Goal: Task Accomplishment & Management: Manage account settings

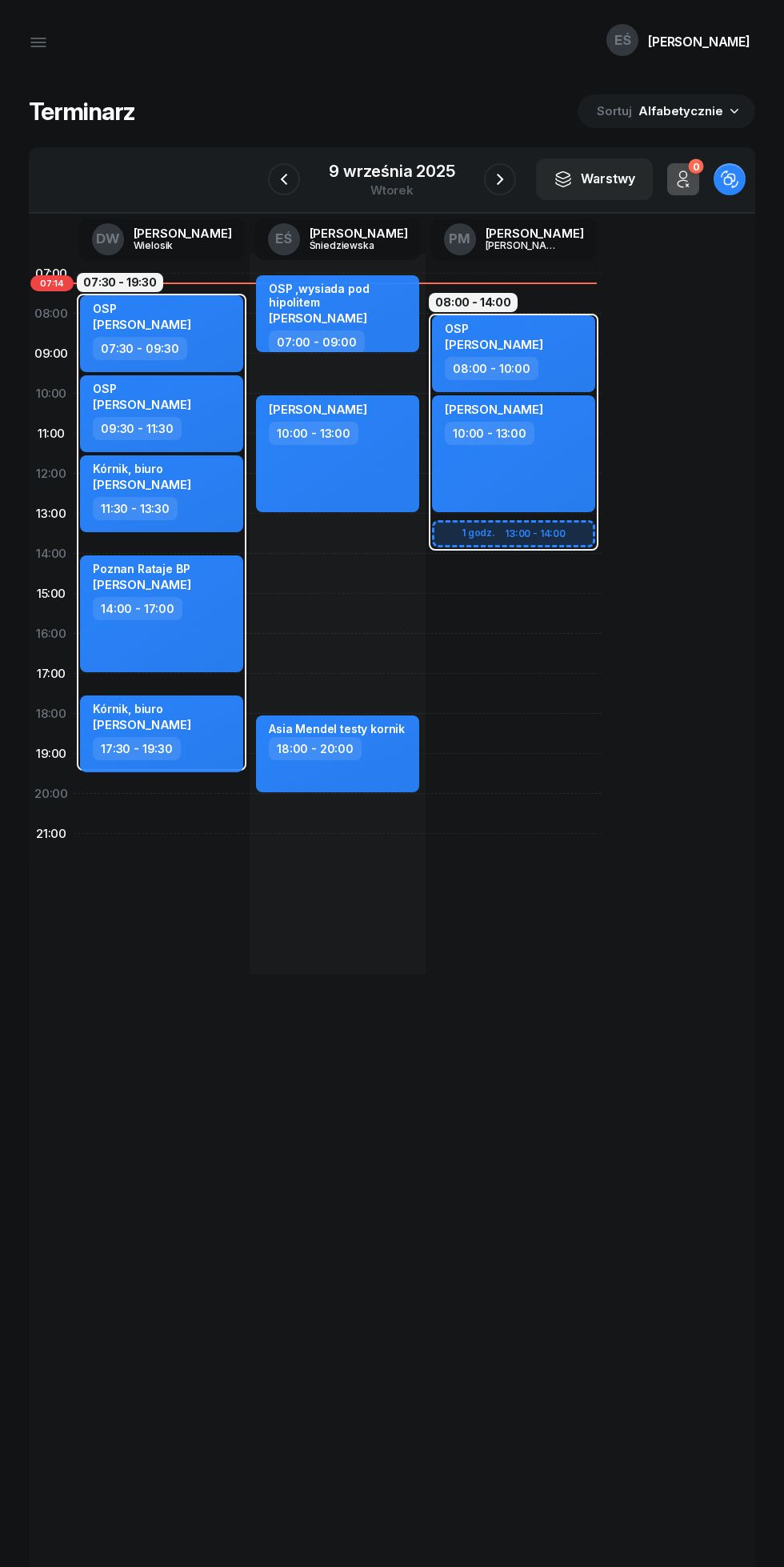
click at [500, 179] on icon "button" at bounding box center [500, 179] width 19 height 19
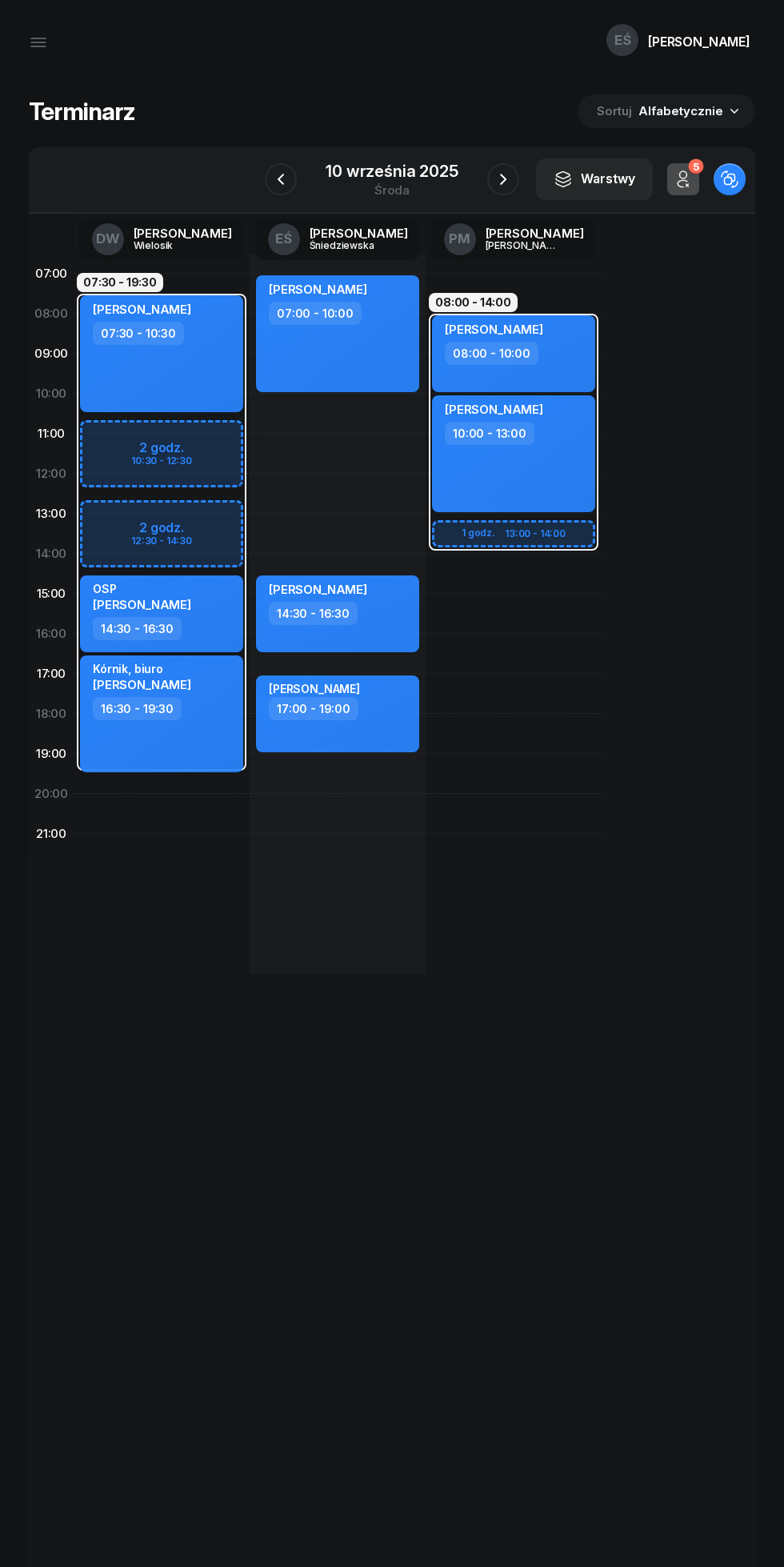
click at [356, 366] on div "[PERSON_NAME] 07:00 - 10:00" at bounding box center [337, 333] width 163 height 117
select select "07"
select select "10"
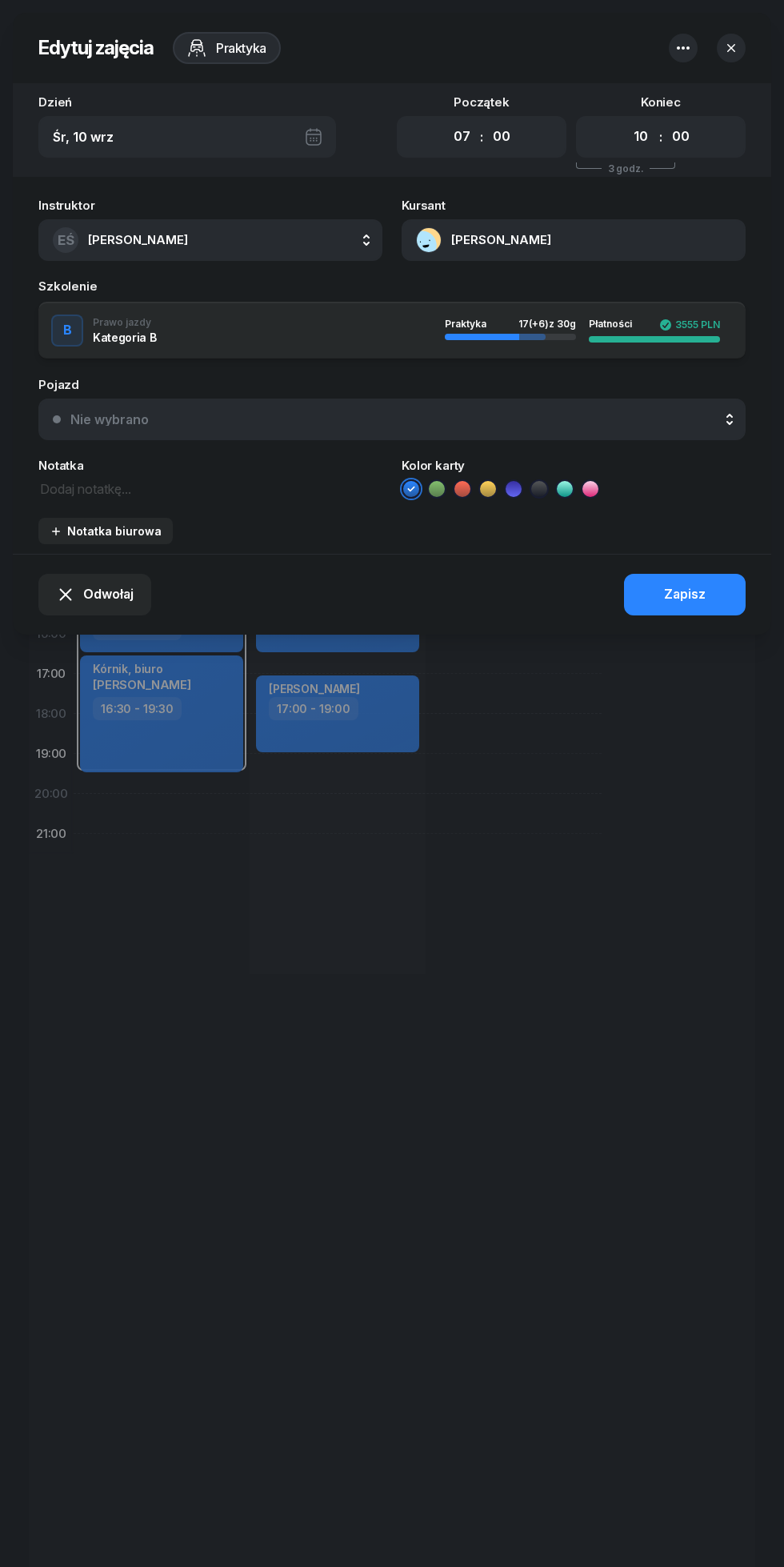
click at [462, 139] on select "00 01 02 03 04 05 06 07 08 09 10 11 12 13 14 15 16 17 18 19 20 21 22 23" at bounding box center [462, 137] width 30 height 33
select select "11"
click at [447, 120] on select "00 01 02 03 04 05 06 07 08 09 10 11 12 13 14 15 16 17 18 19 20 21 22 23" at bounding box center [462, 137] width 30 height 33
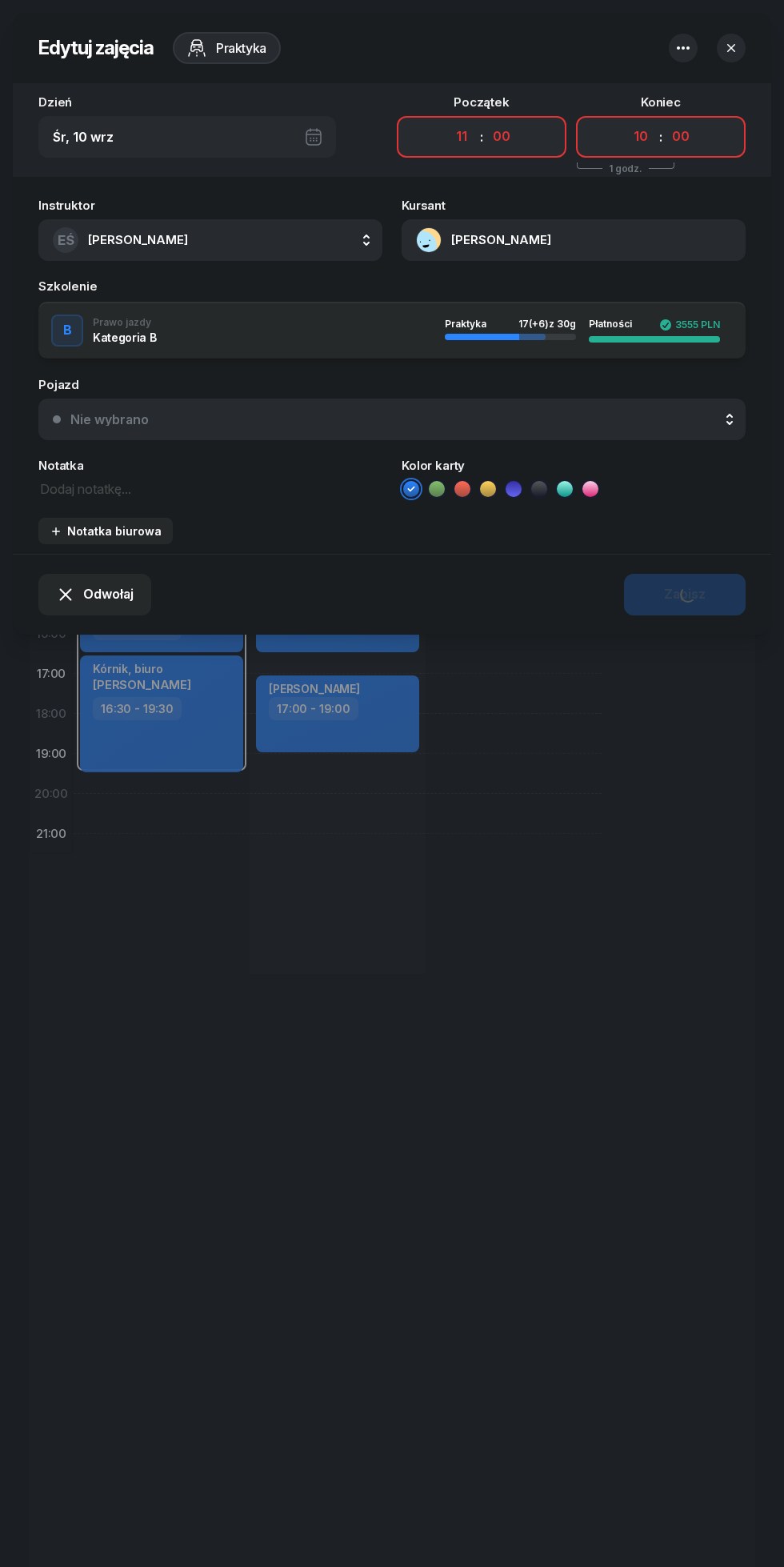
click at [632, 136] on select "00 01 02 03 04 05 06 07 08 09 10 11 12 13 14 15 16 17 18 19 20 21 22 23" at bounding box center [641, 137] width 30 height 33
select select "14"
click at [626, 120] on select "00 01 02 03 04 05 06 07 08 09 10 11 12 13 14 15 16 17 18 19 20 21 22 23" at bounding box center [641, 137] width 30 height 33
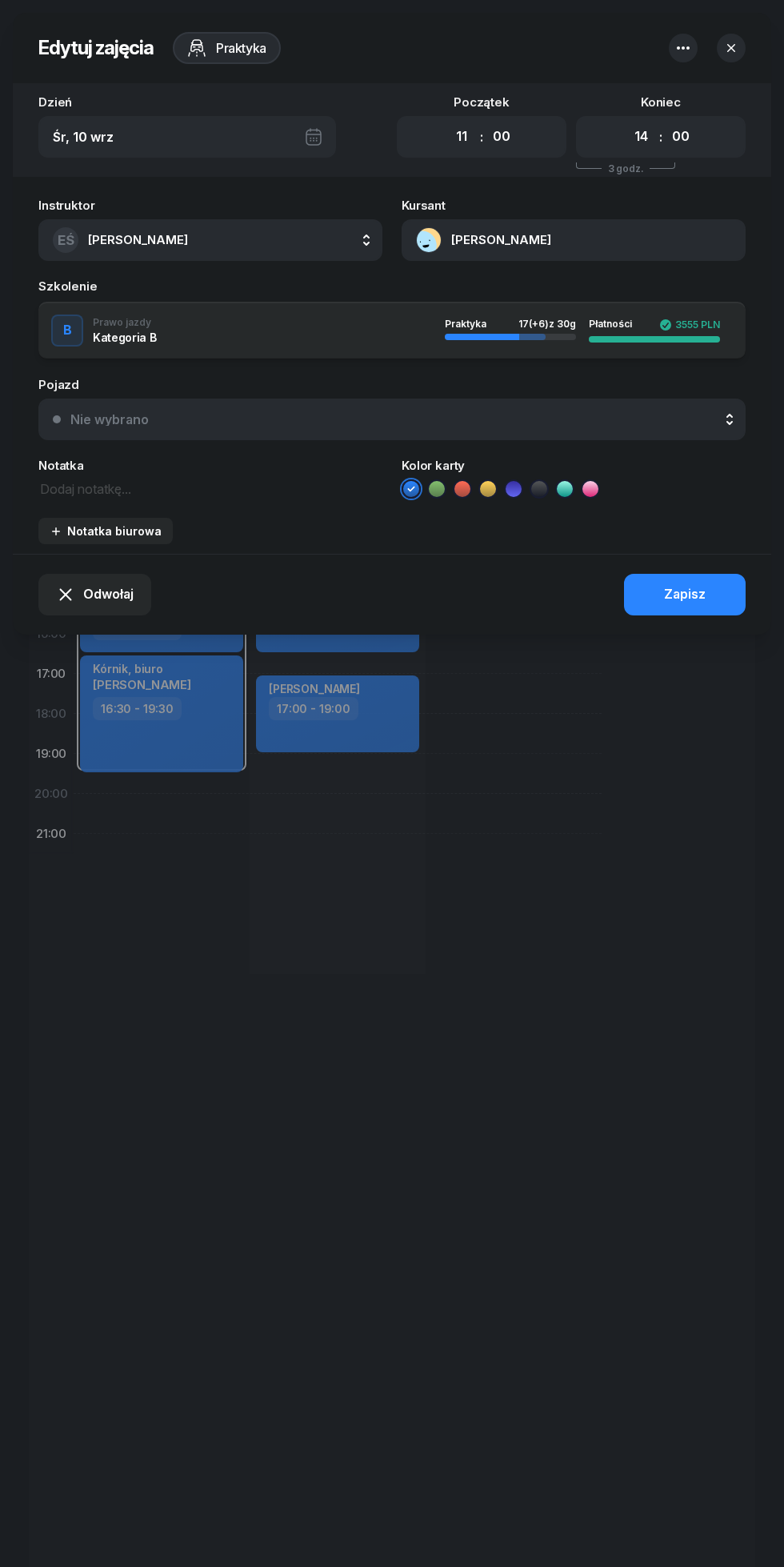
click at [248, 244] on button "EŚ [PERSON_NAME]" at bounding box center [210, 240] width 344 height 42
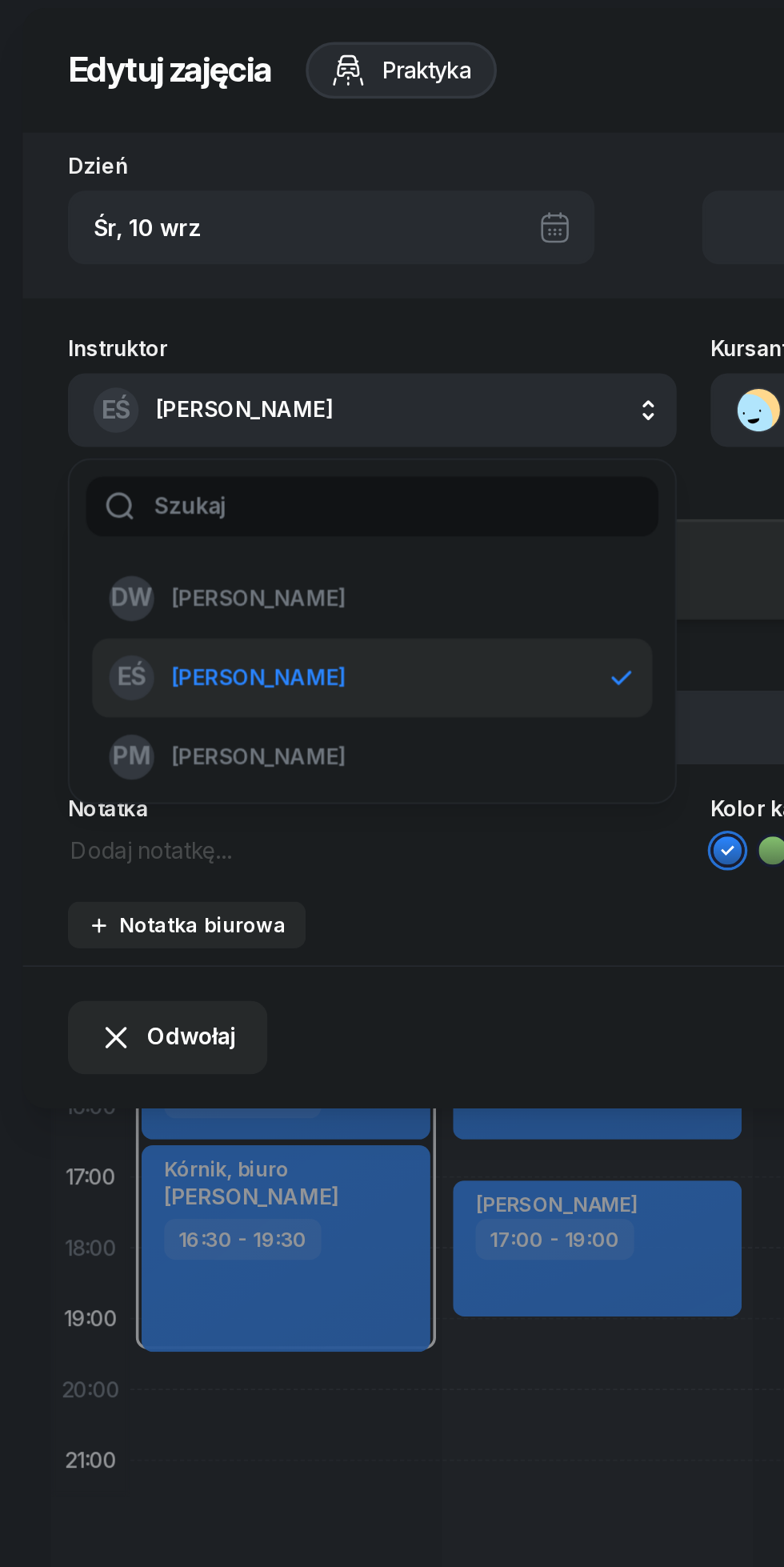
click at [182, 346] on span "[PERSON_NAME]" at bounding box center [146, 346] width 99 height 21
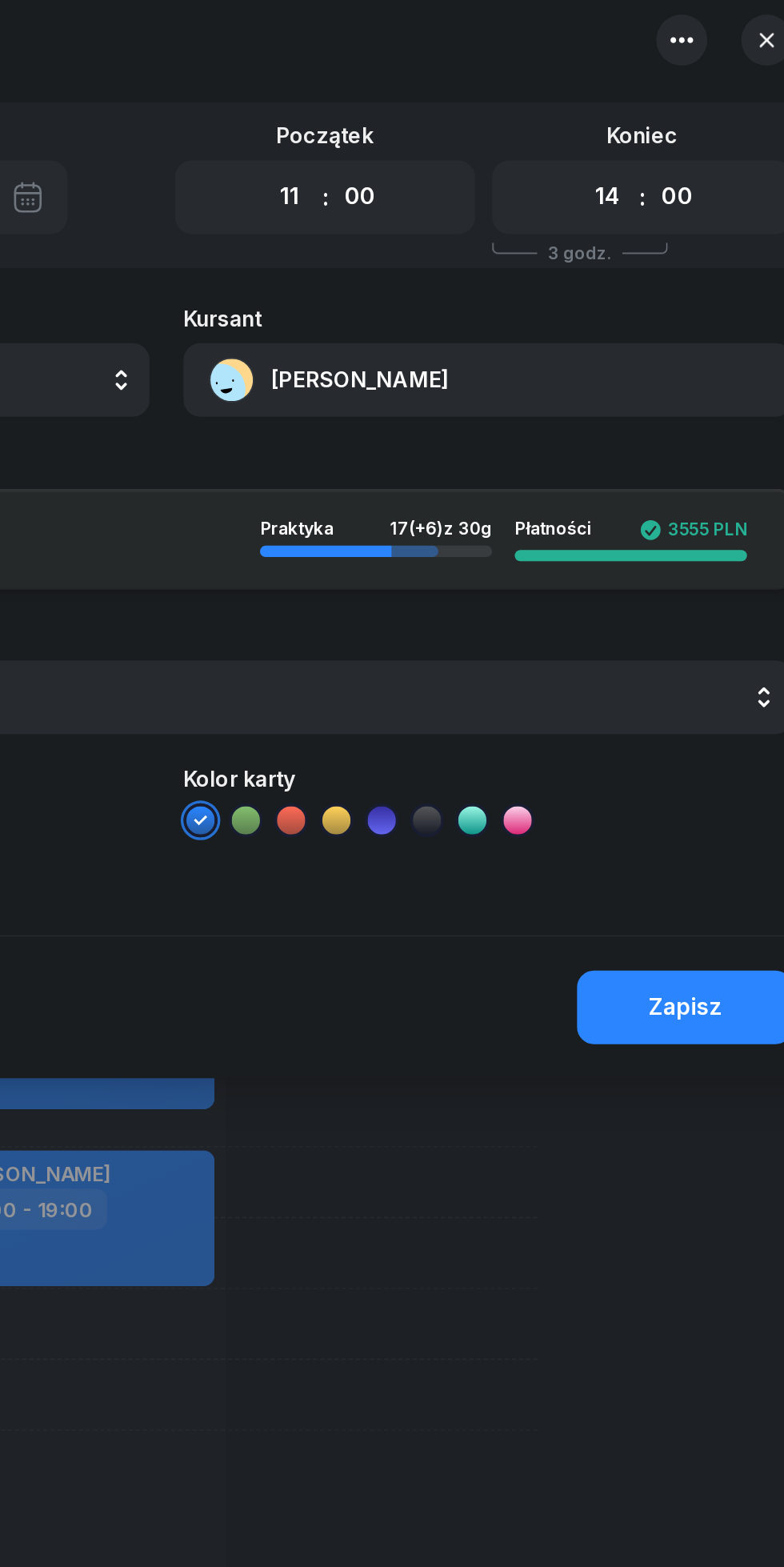
click at [688, 601] on div "Zapisz" at bounding box center [684, 595] width 42 height 21
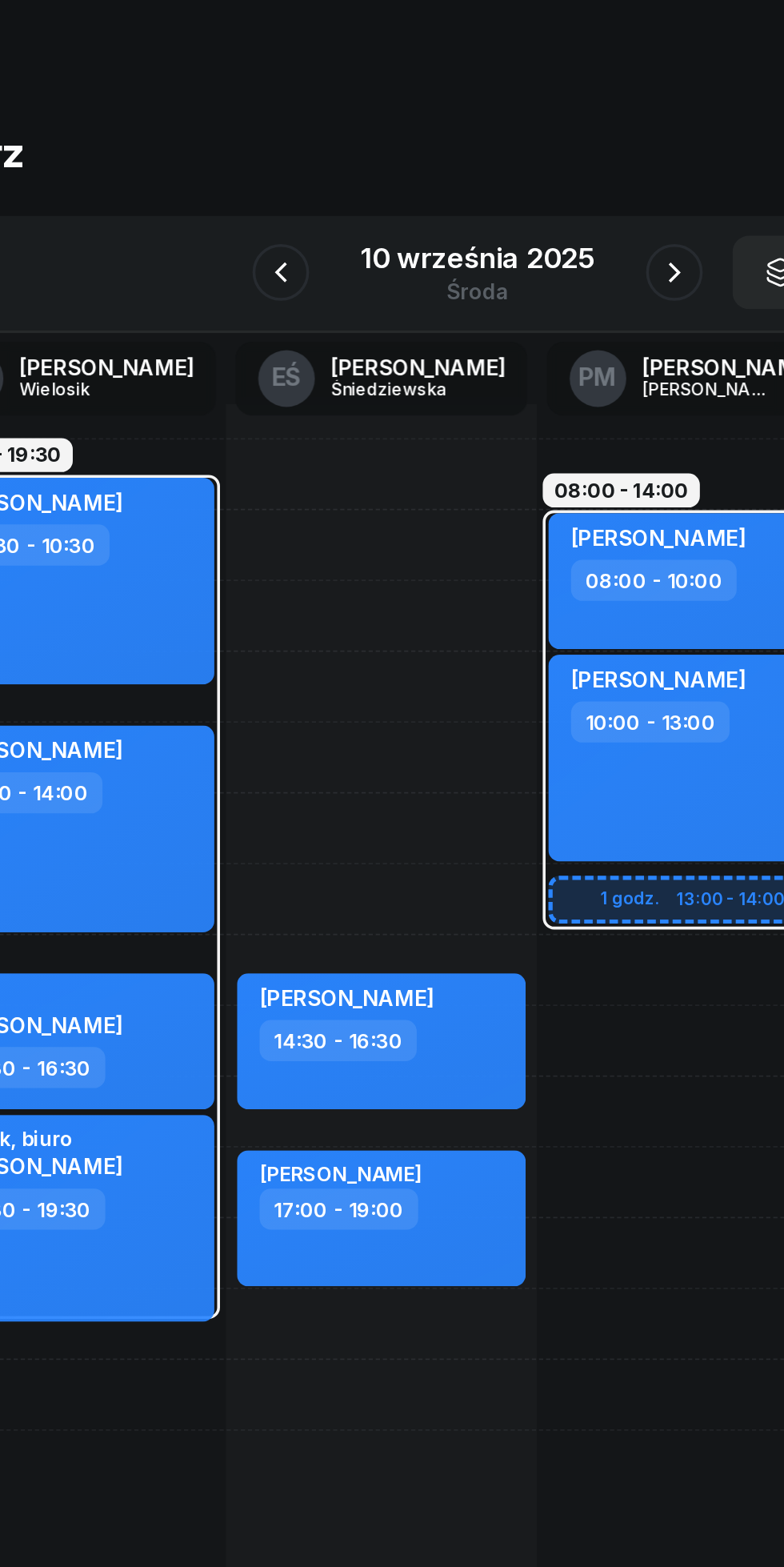
click at [501, 179] on icon "button" at bounding box center [503, 179] width 19 height 19
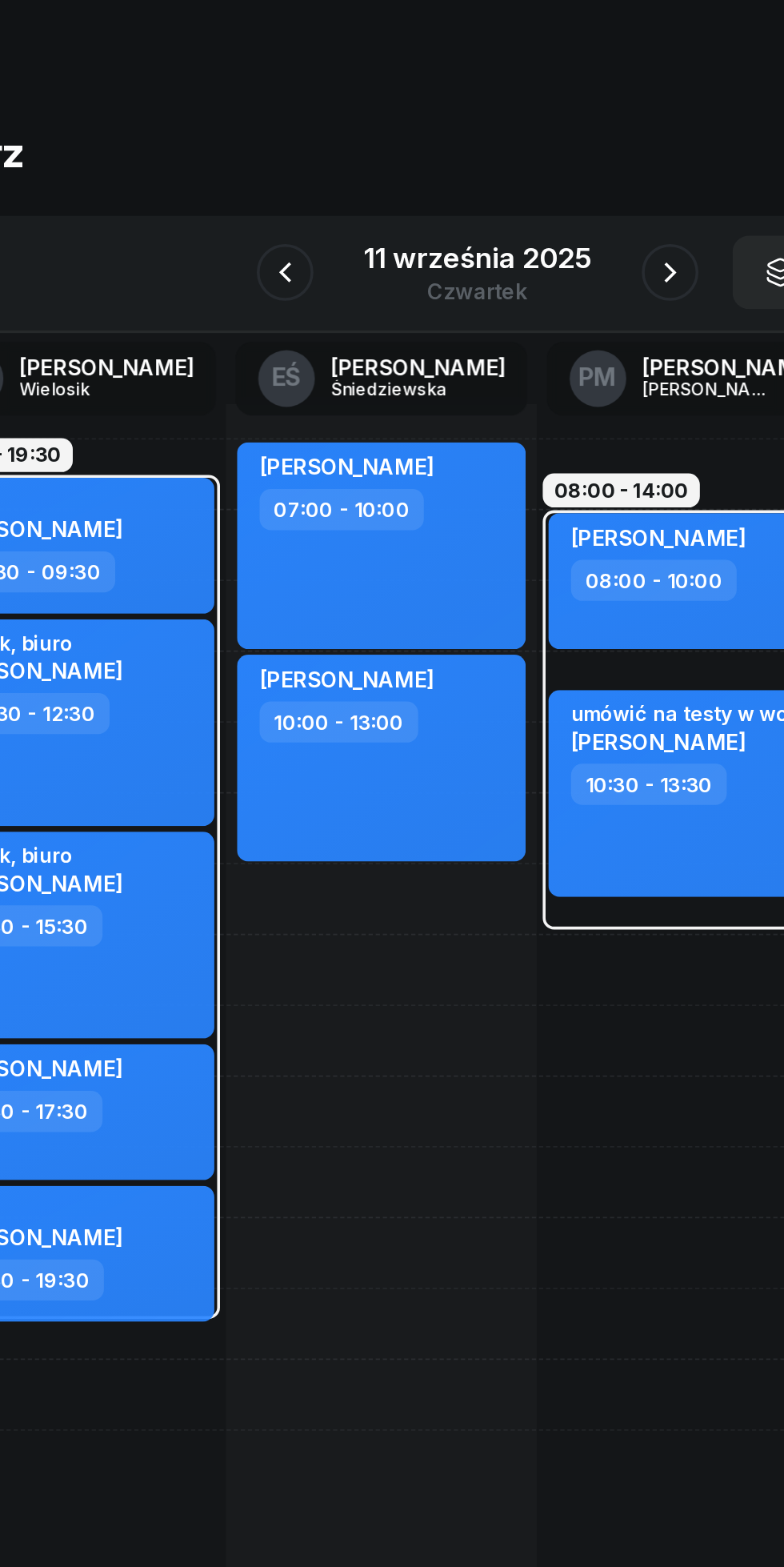
click at [500, 176] on icon "button" at bounding box center [501, 179] width 7 height 11
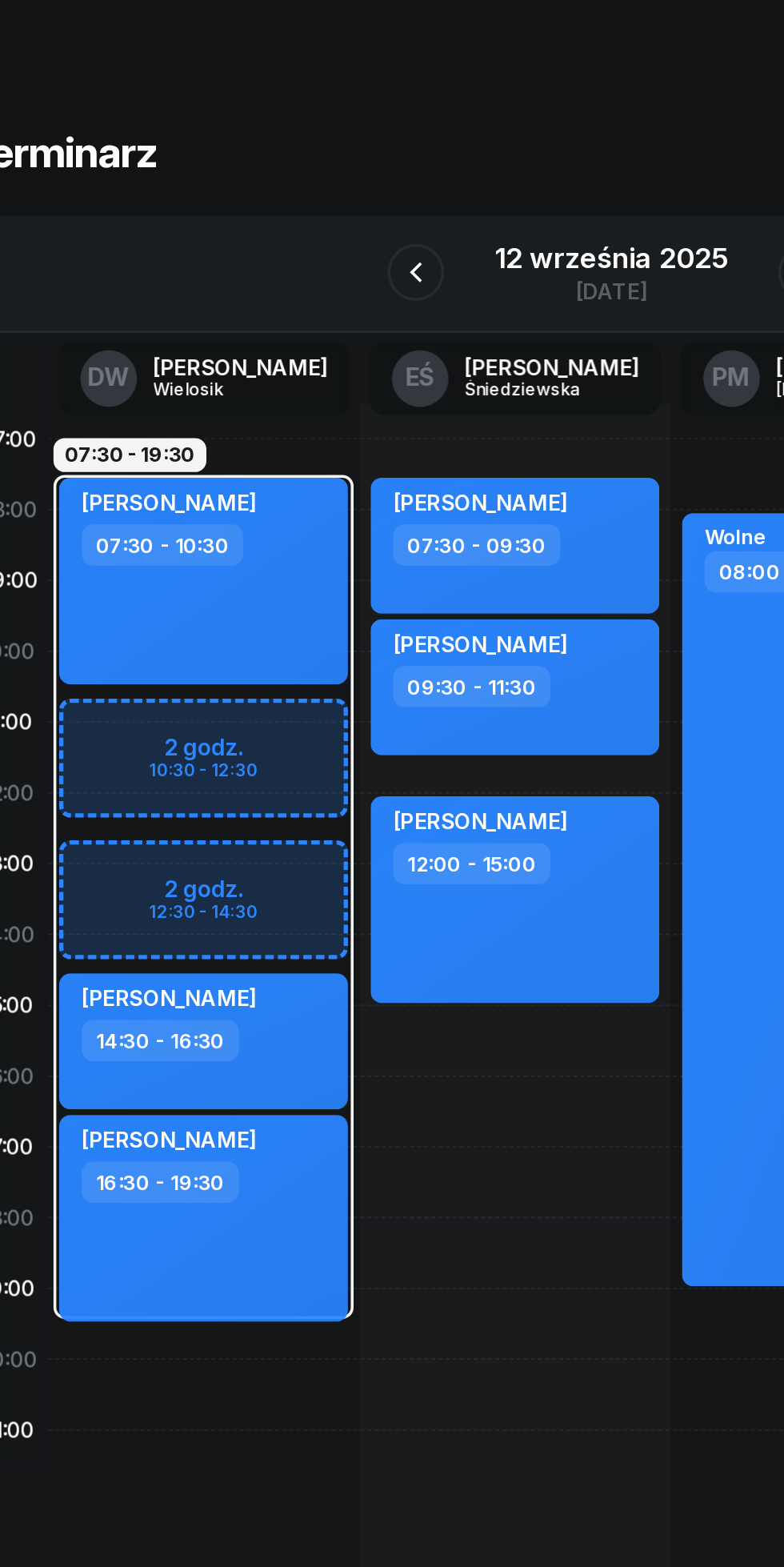
click at [124, 835] on div "07:30 - 19:30 2 godz. 10:30 - 12:30 2 godz. 12:30 - 14:30 [PERSON_NAME] 07:30 -…" at bounding box center [162, 613] width 176 height 720
select select "21"
select select "23"
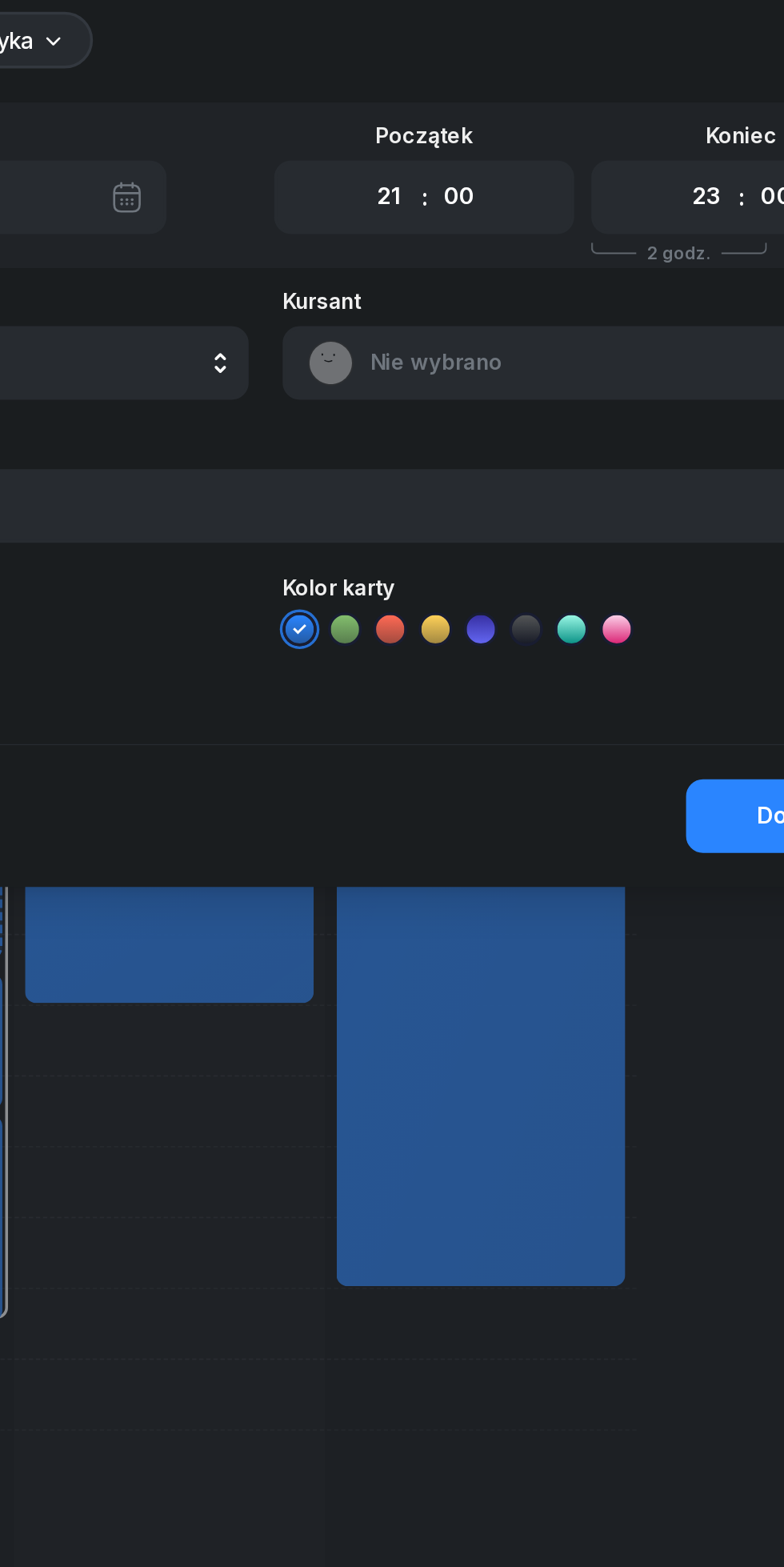
click at [458, 136] on select "00 01 02 03 04 05 06 07 08 09 10 11 12 13 14 15 16 17 18 19 20 21 22 23" at bounding box center [462, 137] width 30 height 33
select select "11"
click at [447, 120] on select "00 01 02 03 04 05 06 07 08 09 10 11 12 13 14 15 16 17 18 19 20 21 22 23" at bounding box center [462, 137] width 30 height 33
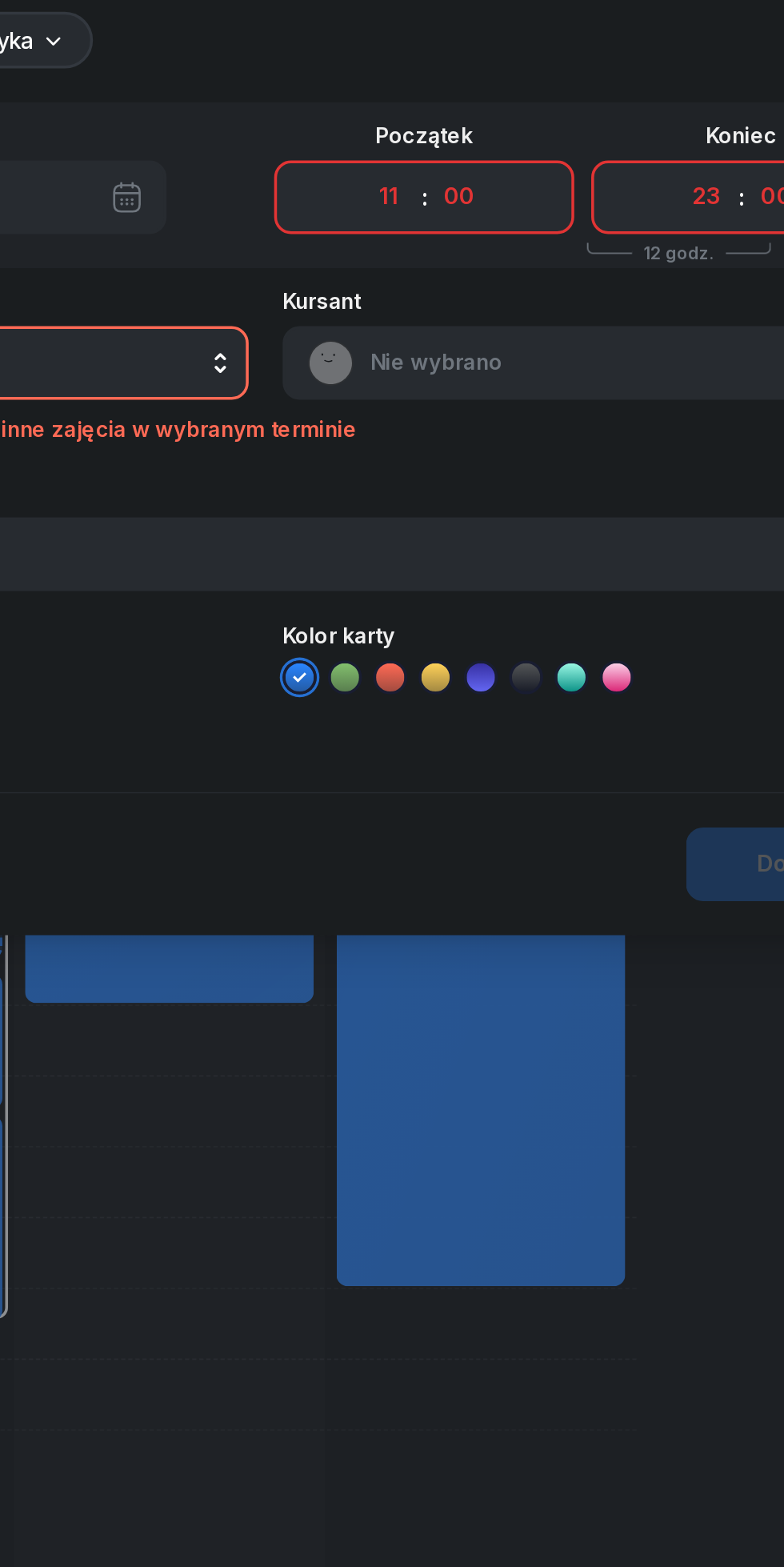
click at [643, 138] on select "00 01 02 03 04 05 06 07 08 09 10 11 12 13 14 15 16 17 18 19 20 21 22 23" at bounding box center [641, 137] width 30 height 33
select select "14"
click at [626, 120] on select "00 01 02 03 04 05 06 07 08 09 10 11 12 13 14 15 16 17 18 19 20 21 22 23" at bounding box center [641, 137] width 30 height 33
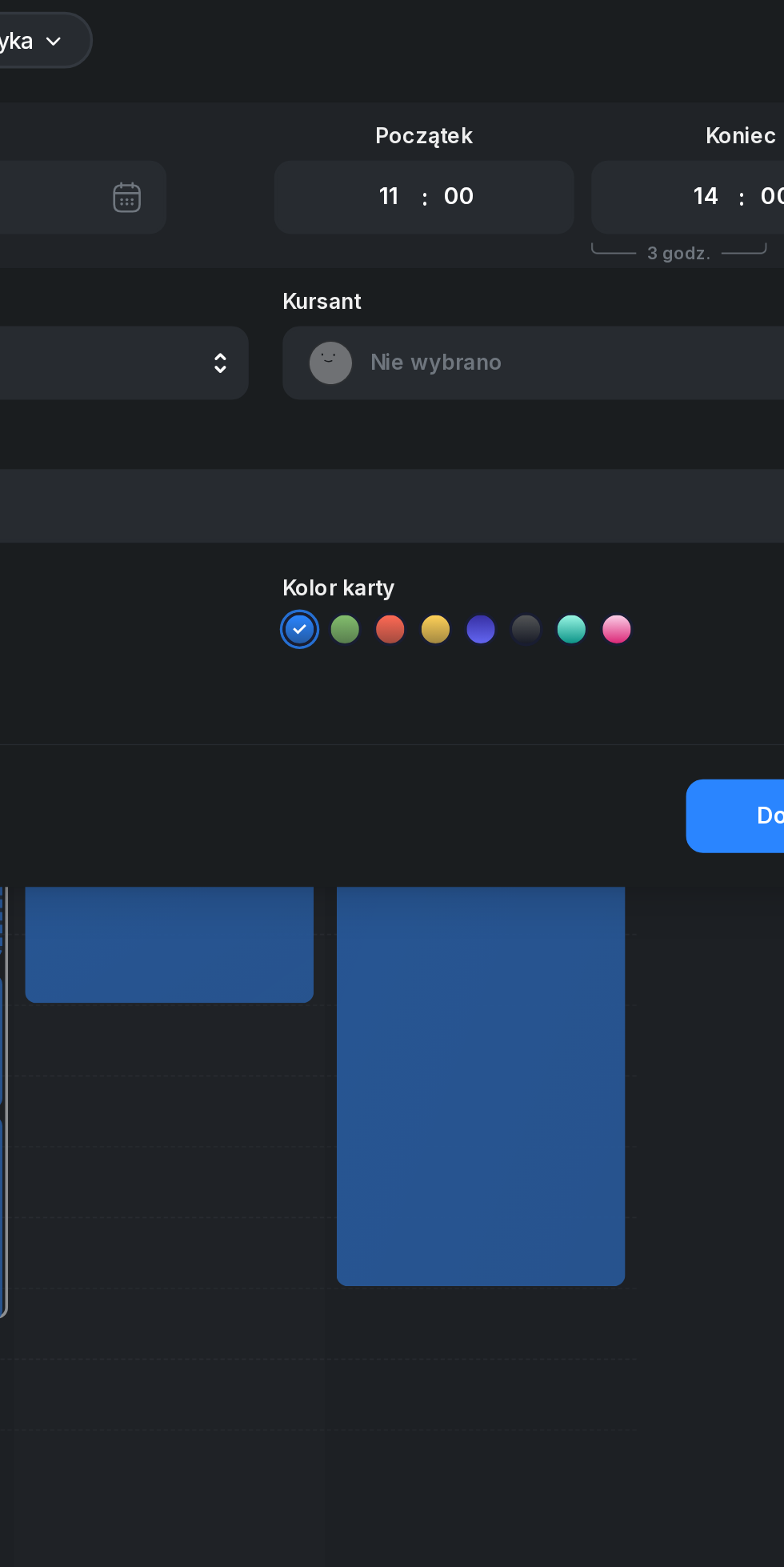
click at [514, 232] on span "Nie wybrano" at bounding box center [591, 230] width 280 height 21
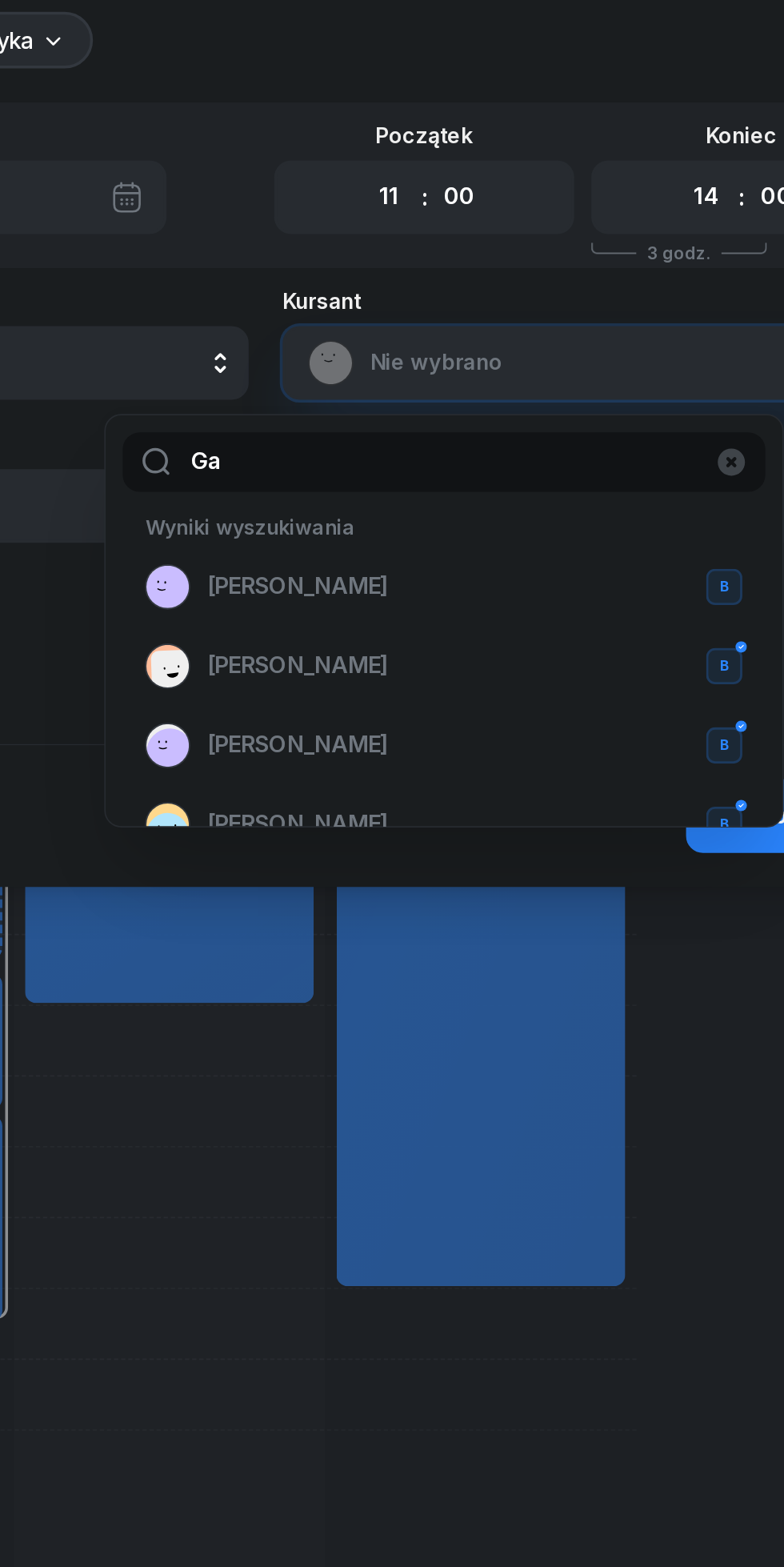
type input "Ga"
click at [462, 361] on span "[PERSON_NAME]" at bounding box center [410, 357] width 102 height 21
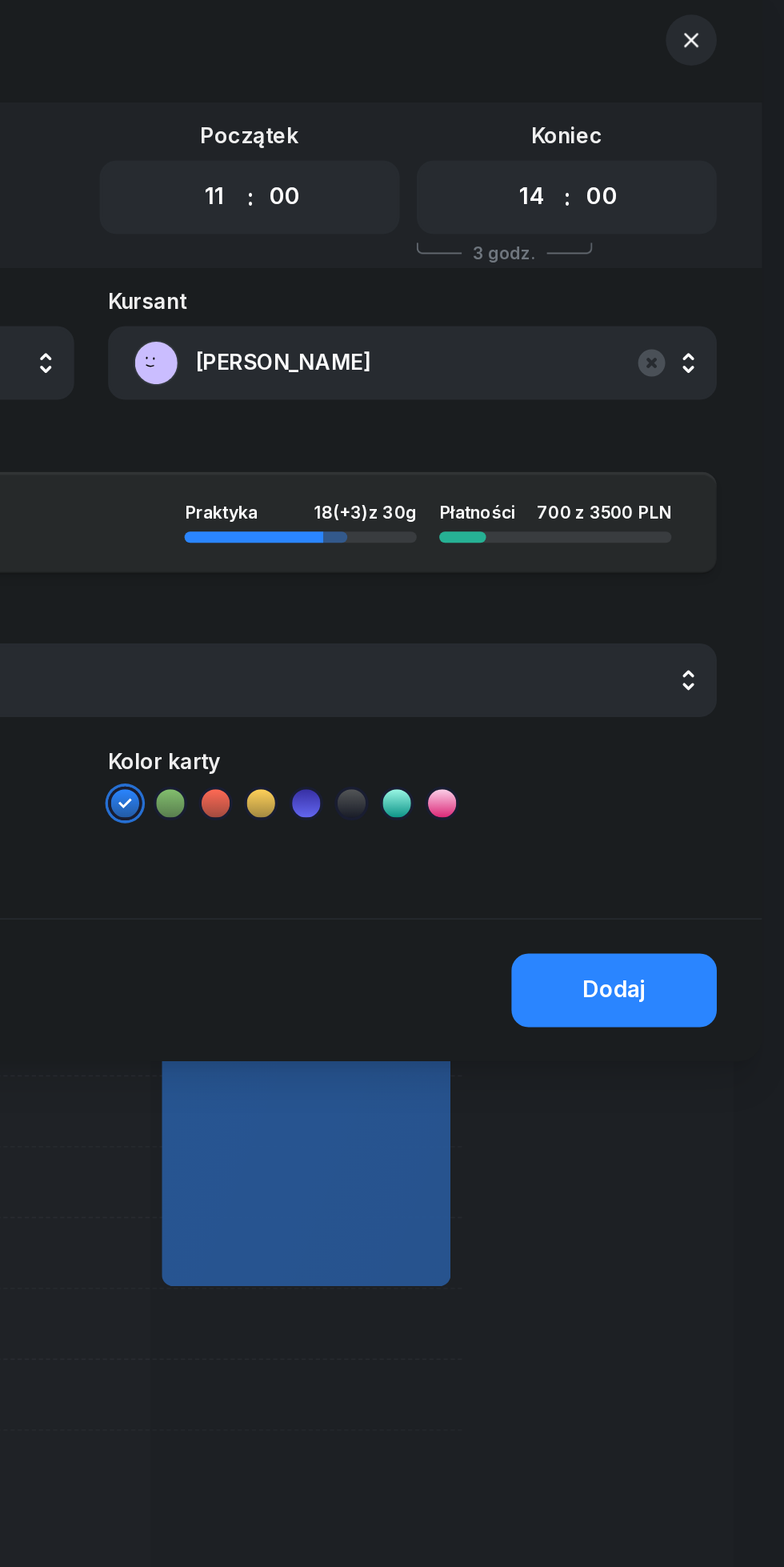
click at [687, 587] on div "Dodaj" at bounding box center [687, 585] width 36 height 21
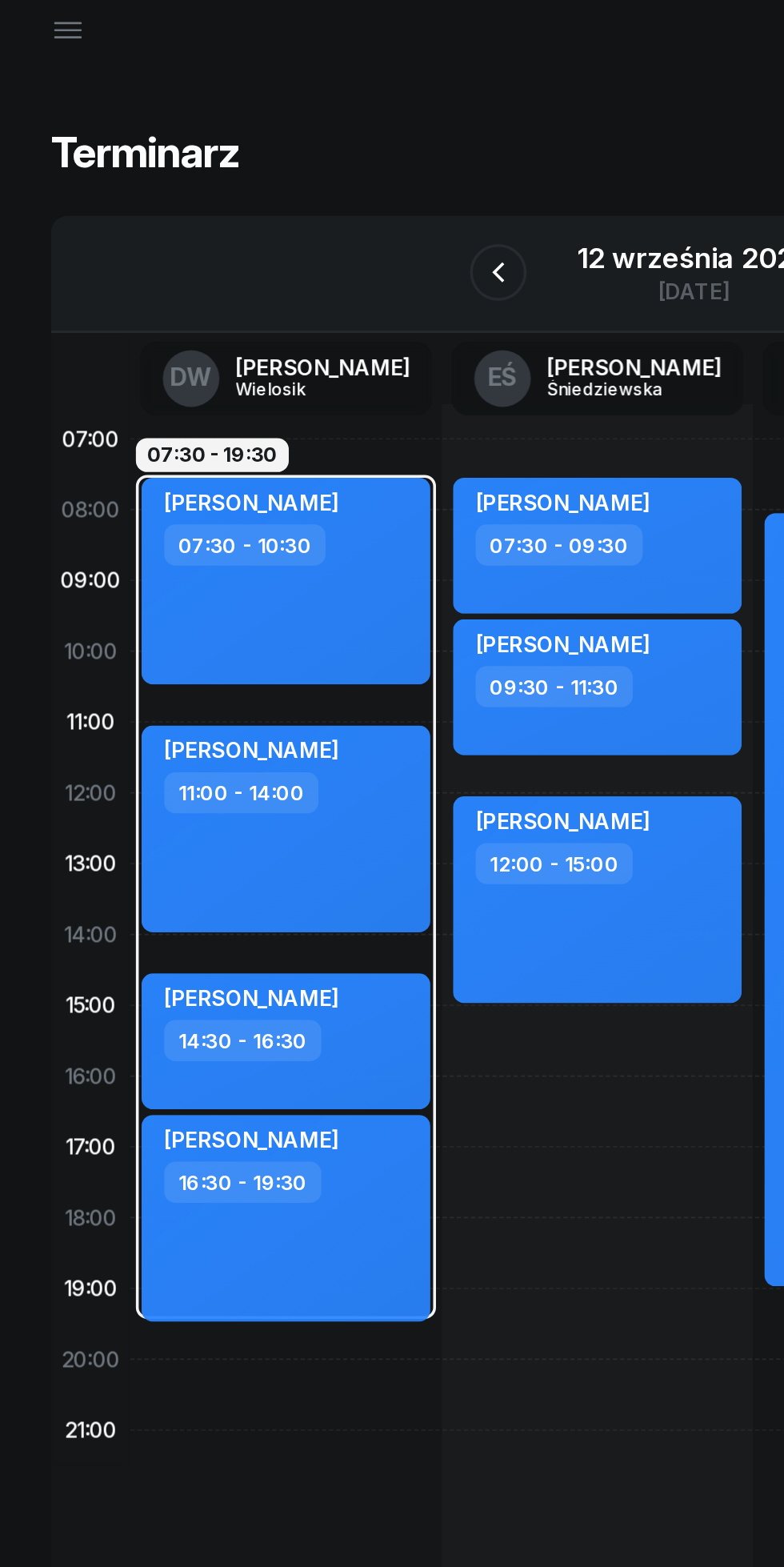
click at [216, 522] on div "[PERSON_NAME] 11:00 - 14:00" at bounding box center [161, 493] width 163 height 117
select select "11"
select select "14"
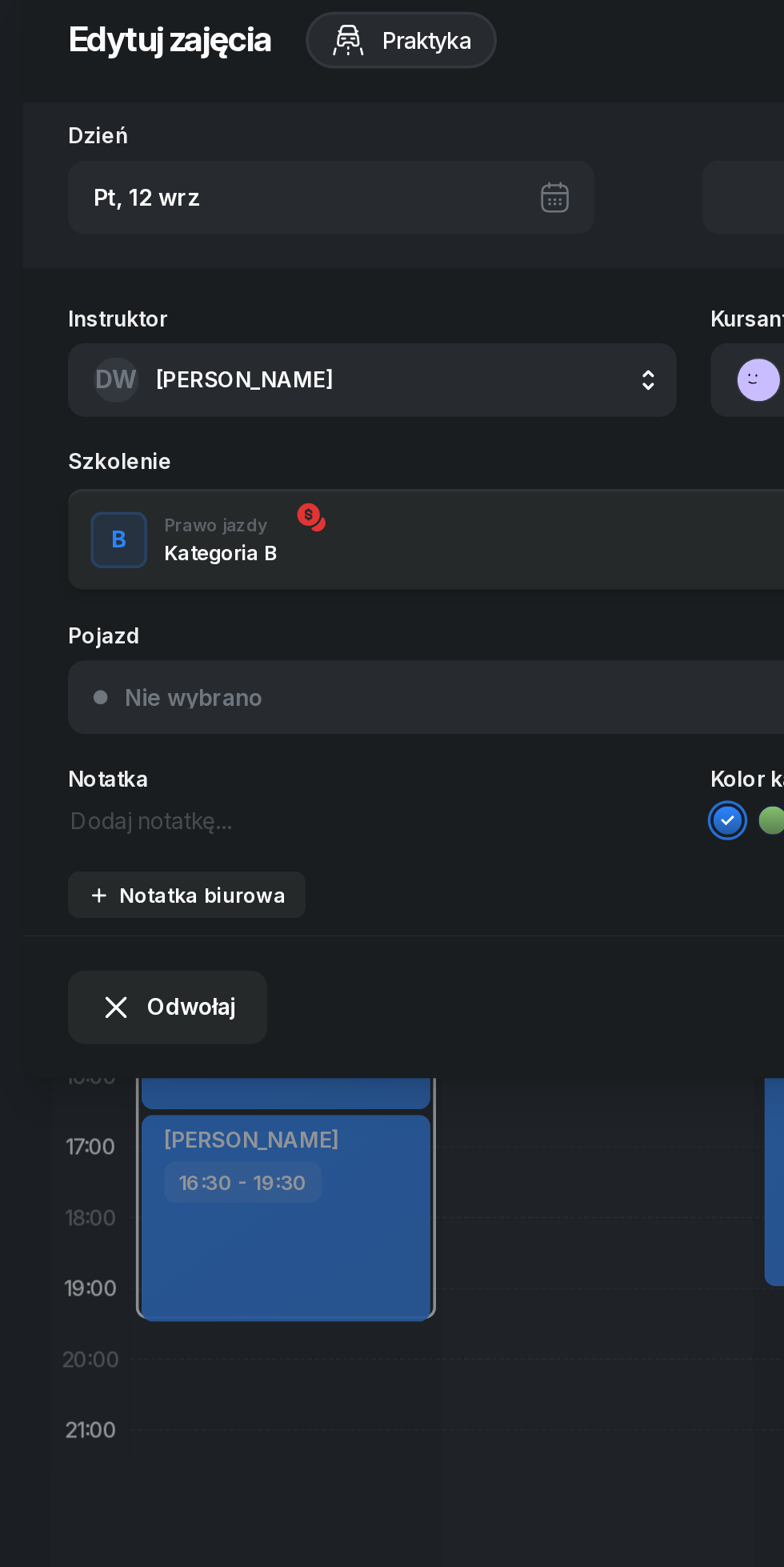
click at [182, 491] on textarea at bounding box center [210, 489] width 344 height 21
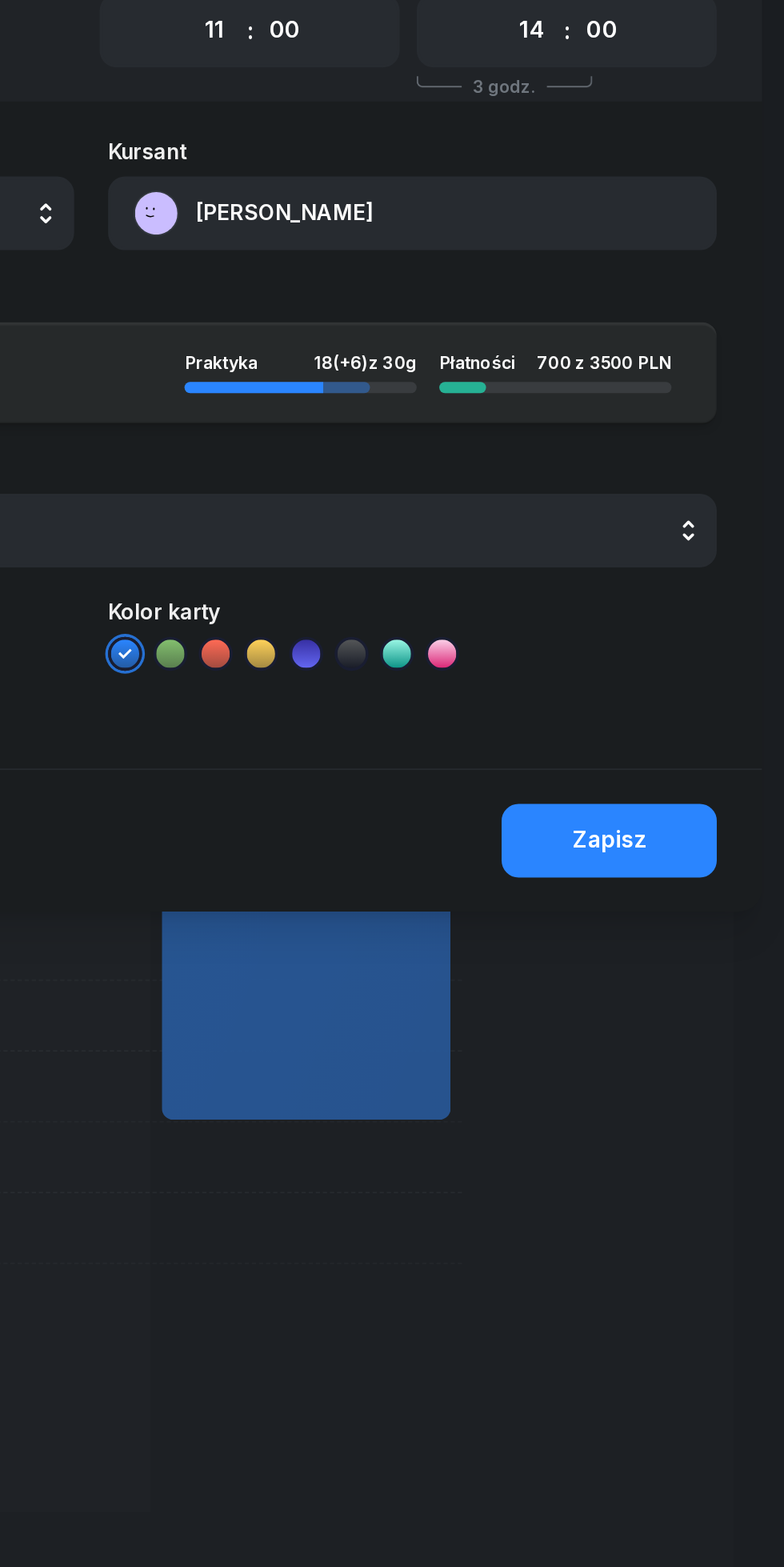
type textarea "Info"
click at [699, 597] on div "Zapisz" at bounding box center [684, 595] width 42 height 21
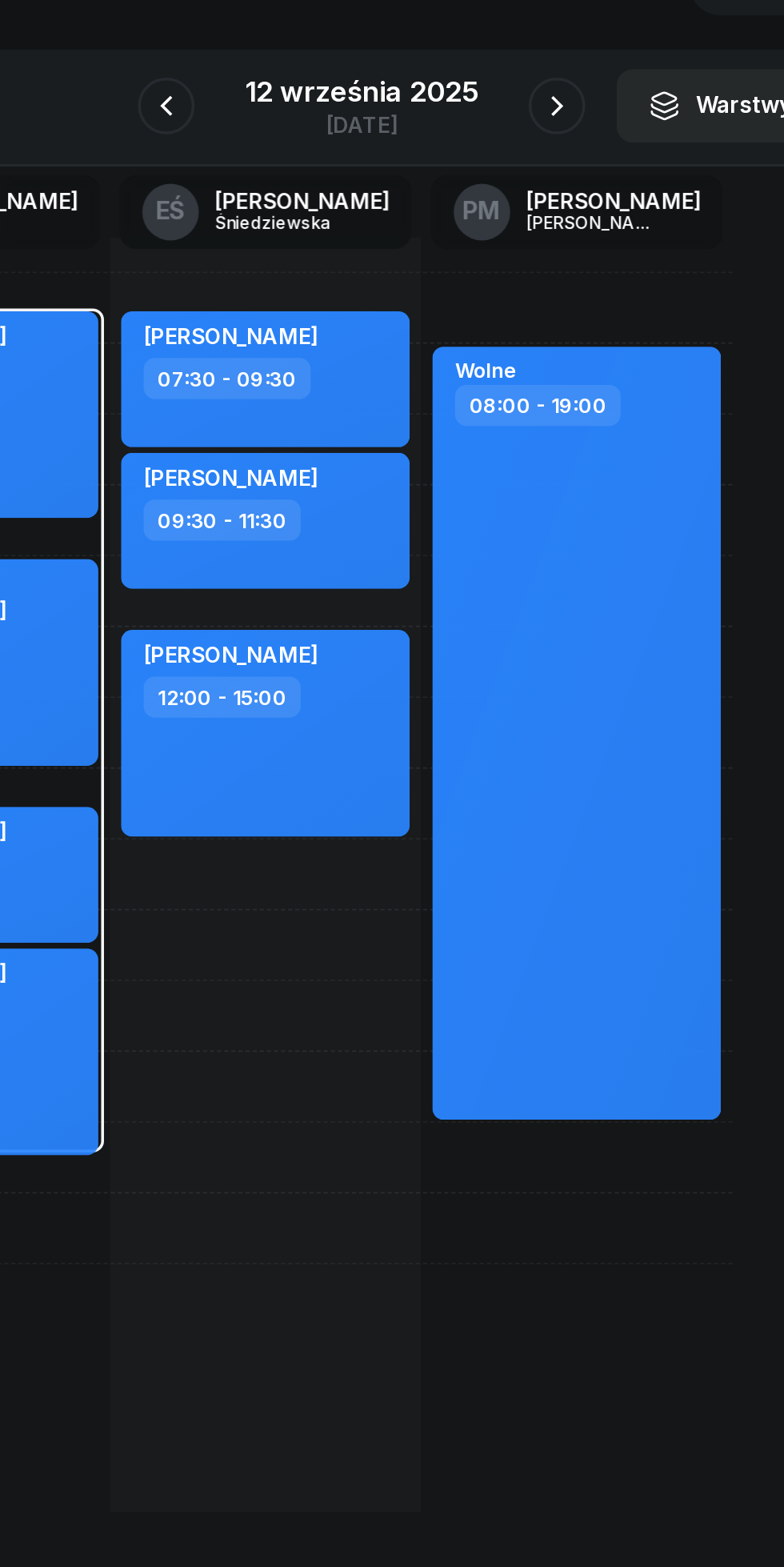
click at [413, 161] on div "[DATE]" at bounding box center [392, 179] width 170 height 46
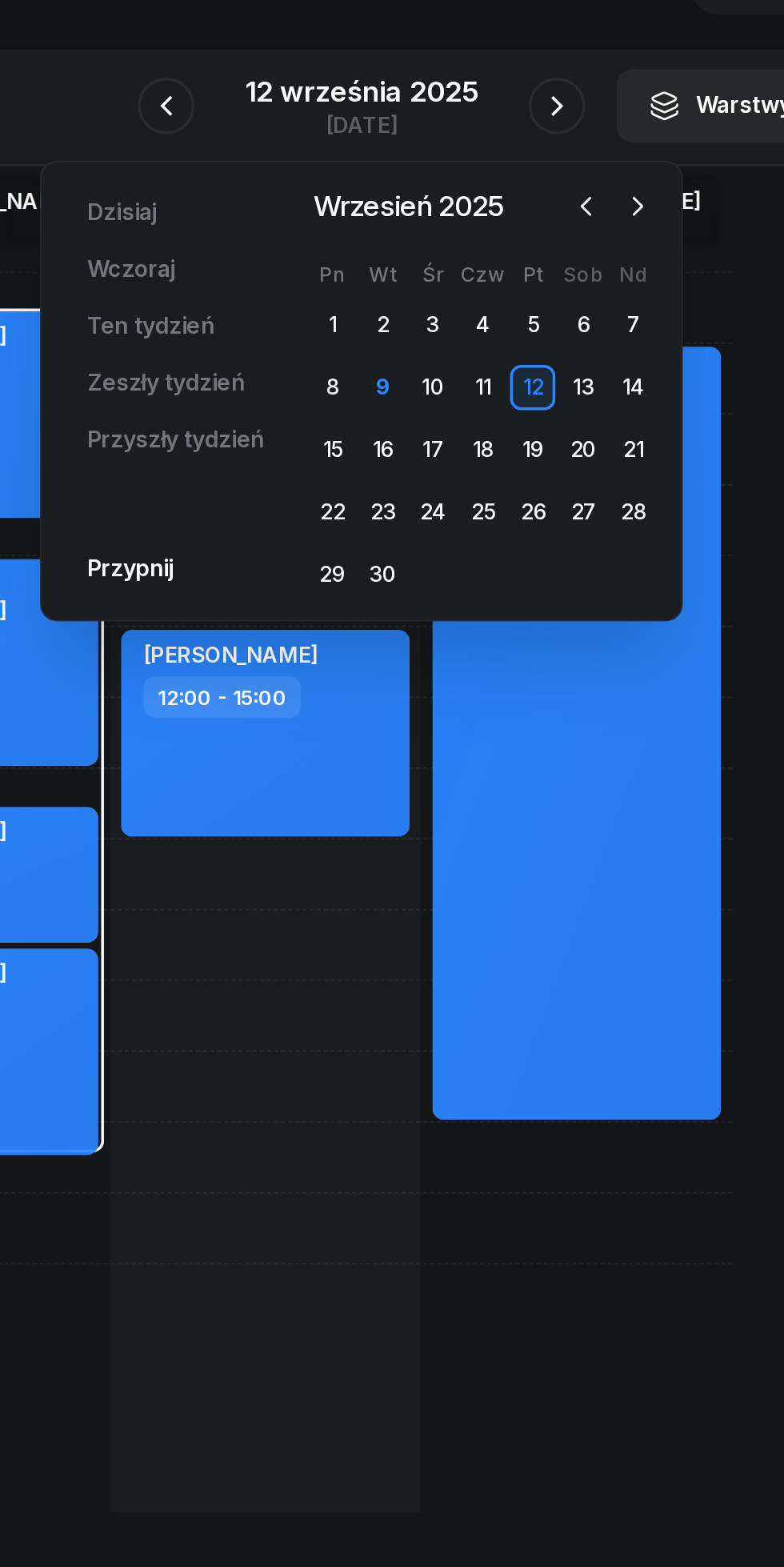
click at [548, 239] on icon "button" at bounding box center [548, 236] width 5 height 9
click at [461, 341] on div "9" at bounding box center [461, 338] width 26 height 26
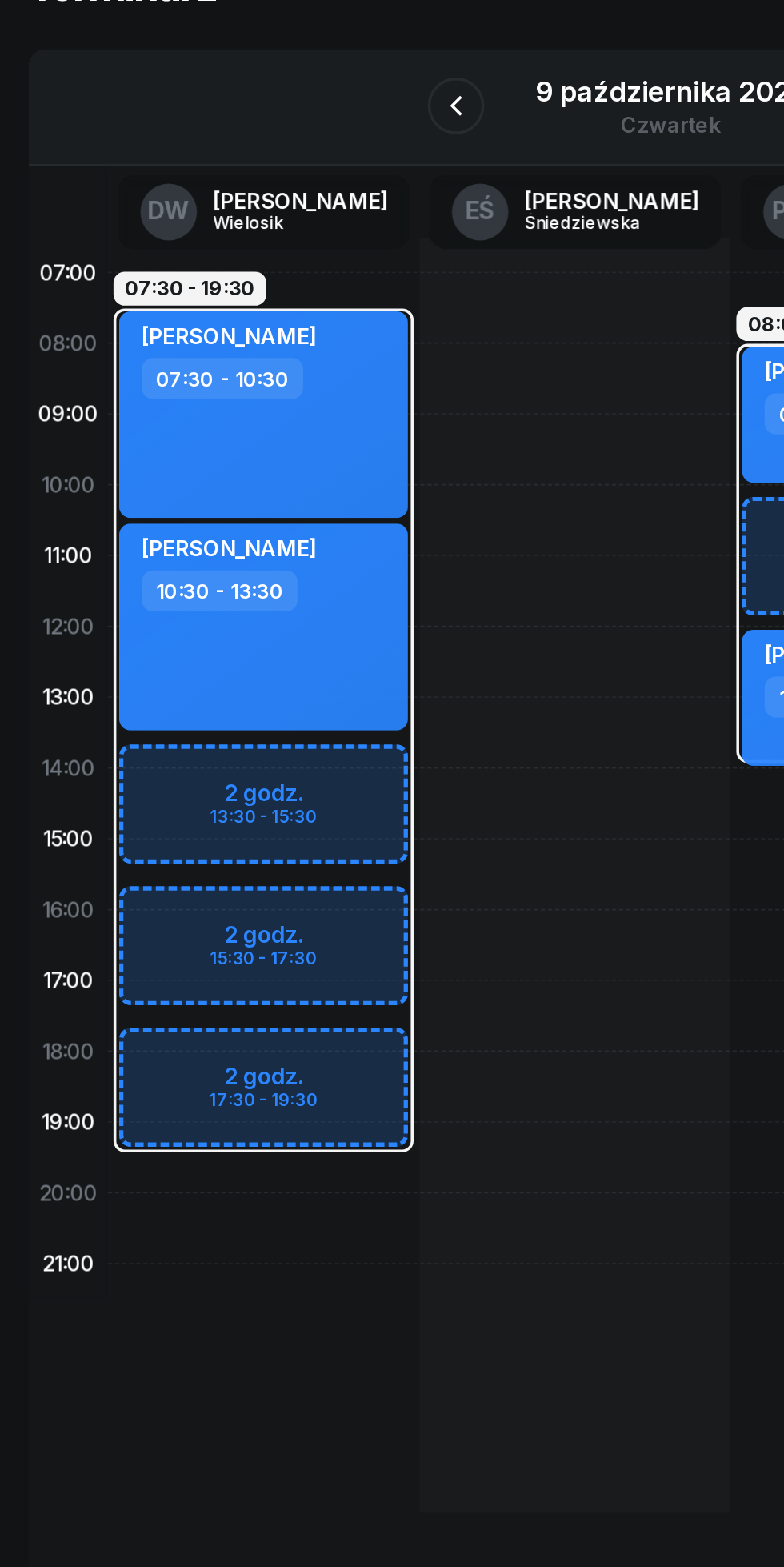
click at [271, 179] on icon "button" at bounding box center [270, 179] width 19 height 19
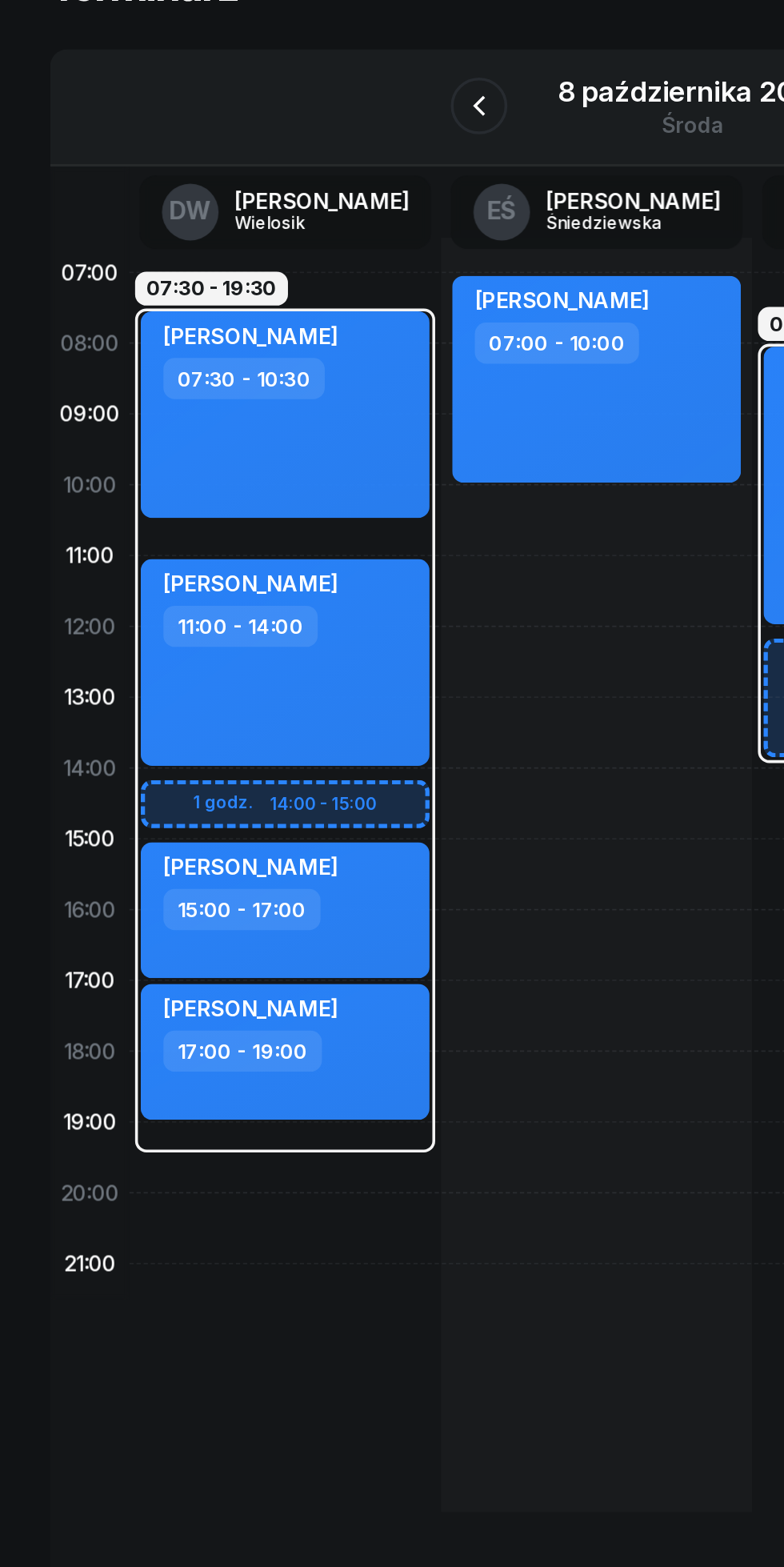
click at [283, 184] on button "button" at bounding box center [271, 179] width 32 height 32
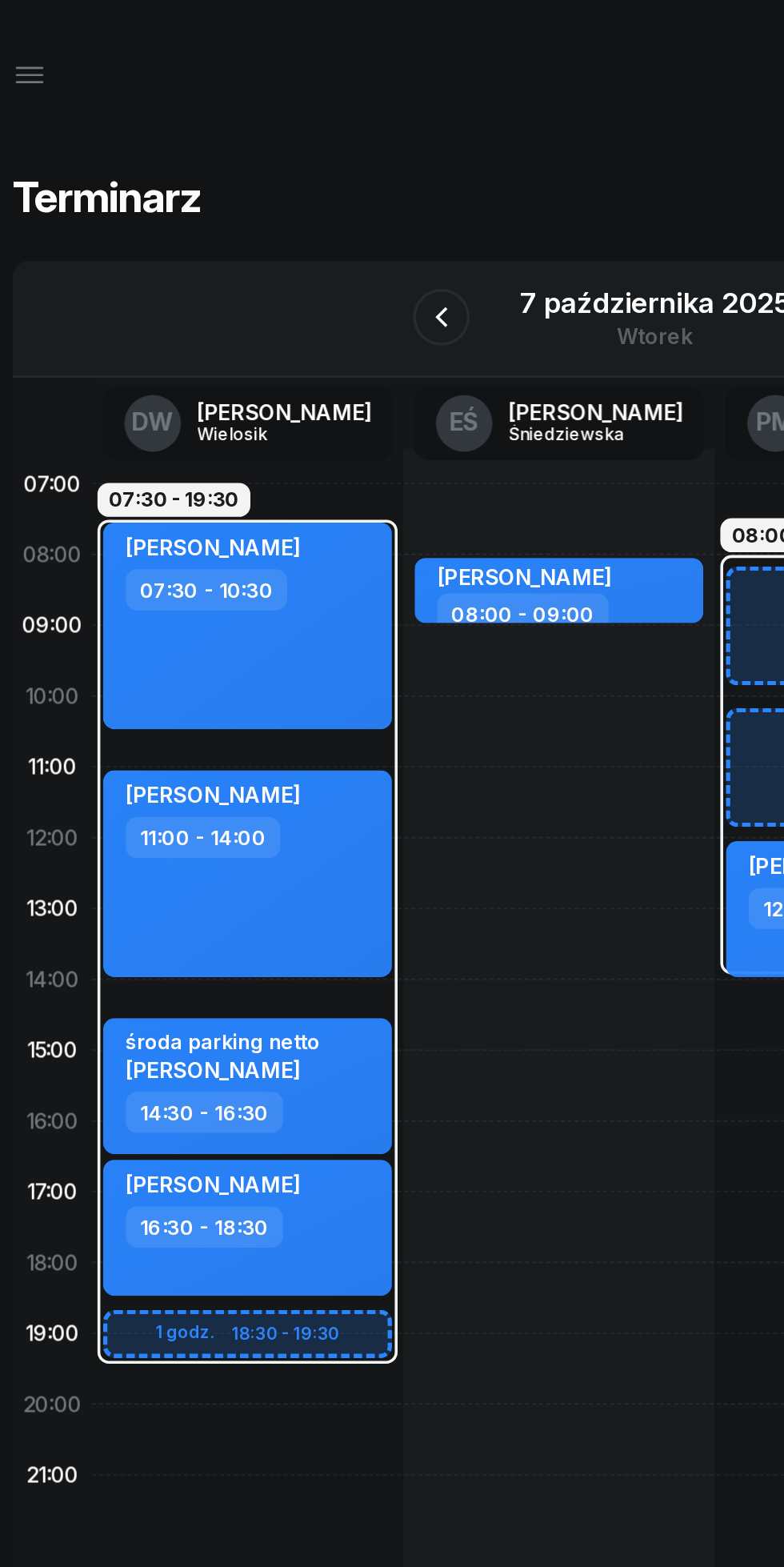
click at [50, 48] on button "button" at bounding box center [38, 42] width 39 height 39
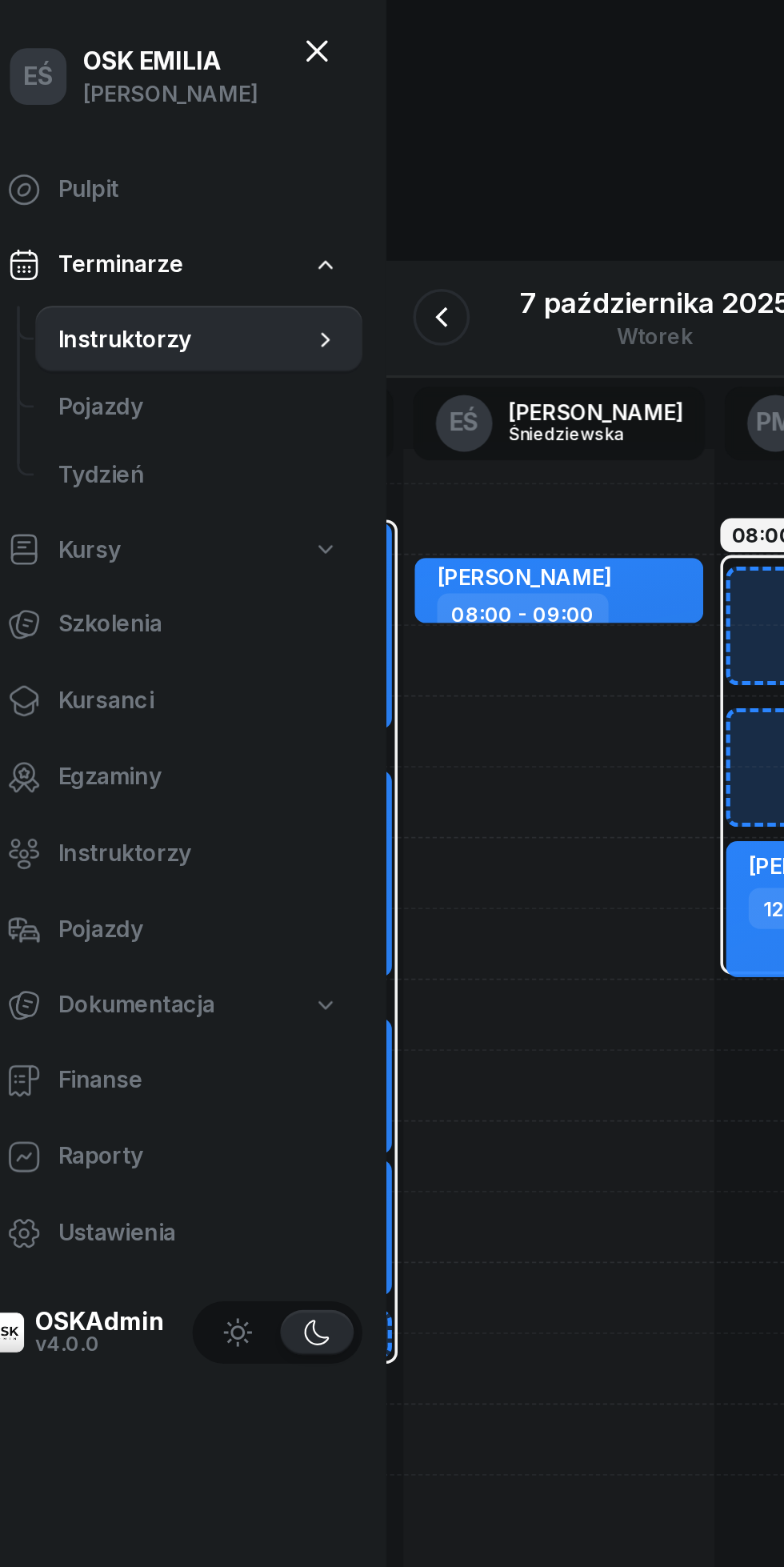
click at [124, 403] on span "Kursanci" at bounding box center [134, 396] width 159 height 21
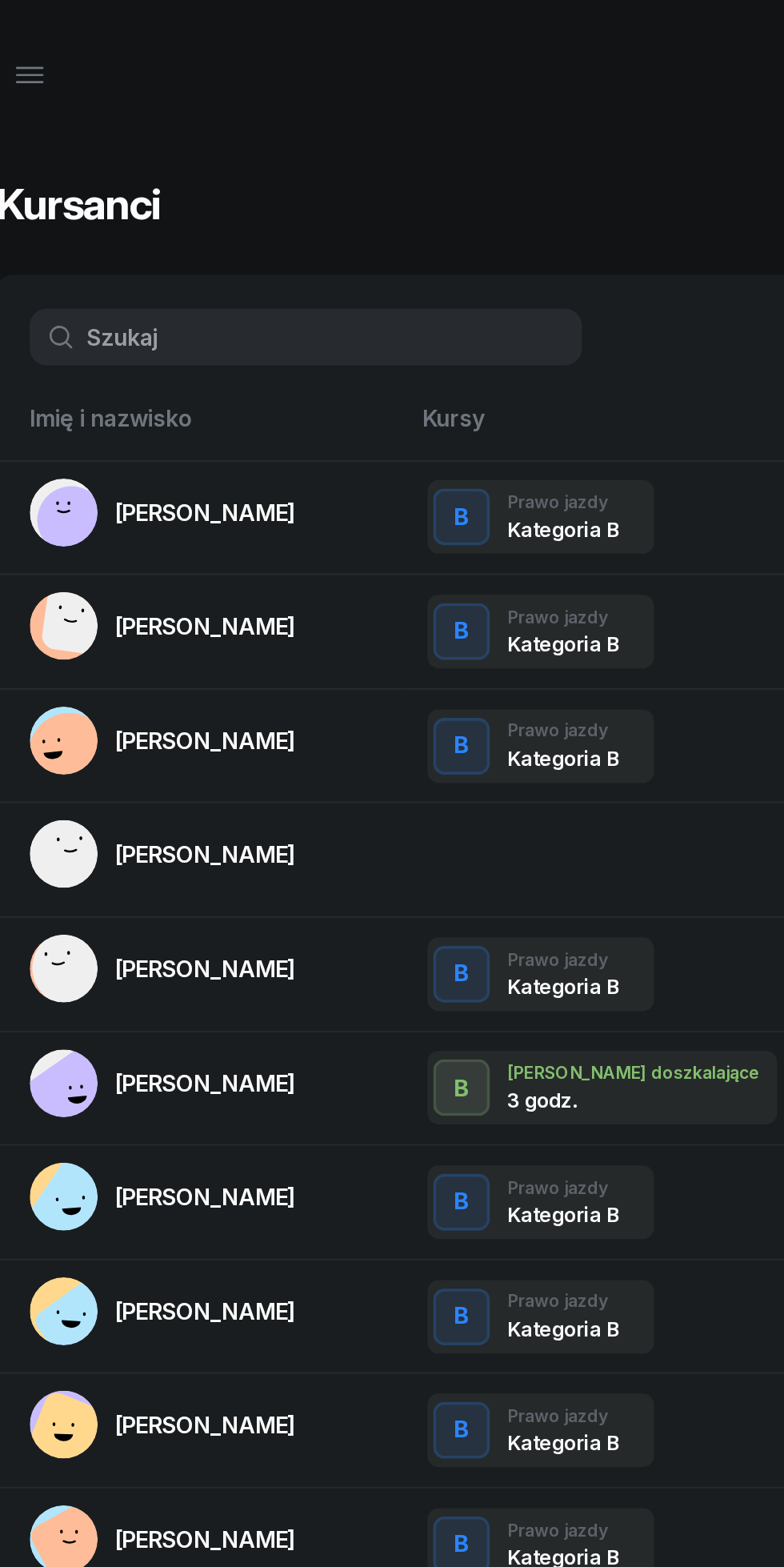
click at [179, 193] on input "text" at bounding box center [194, 191] width 312 height 32
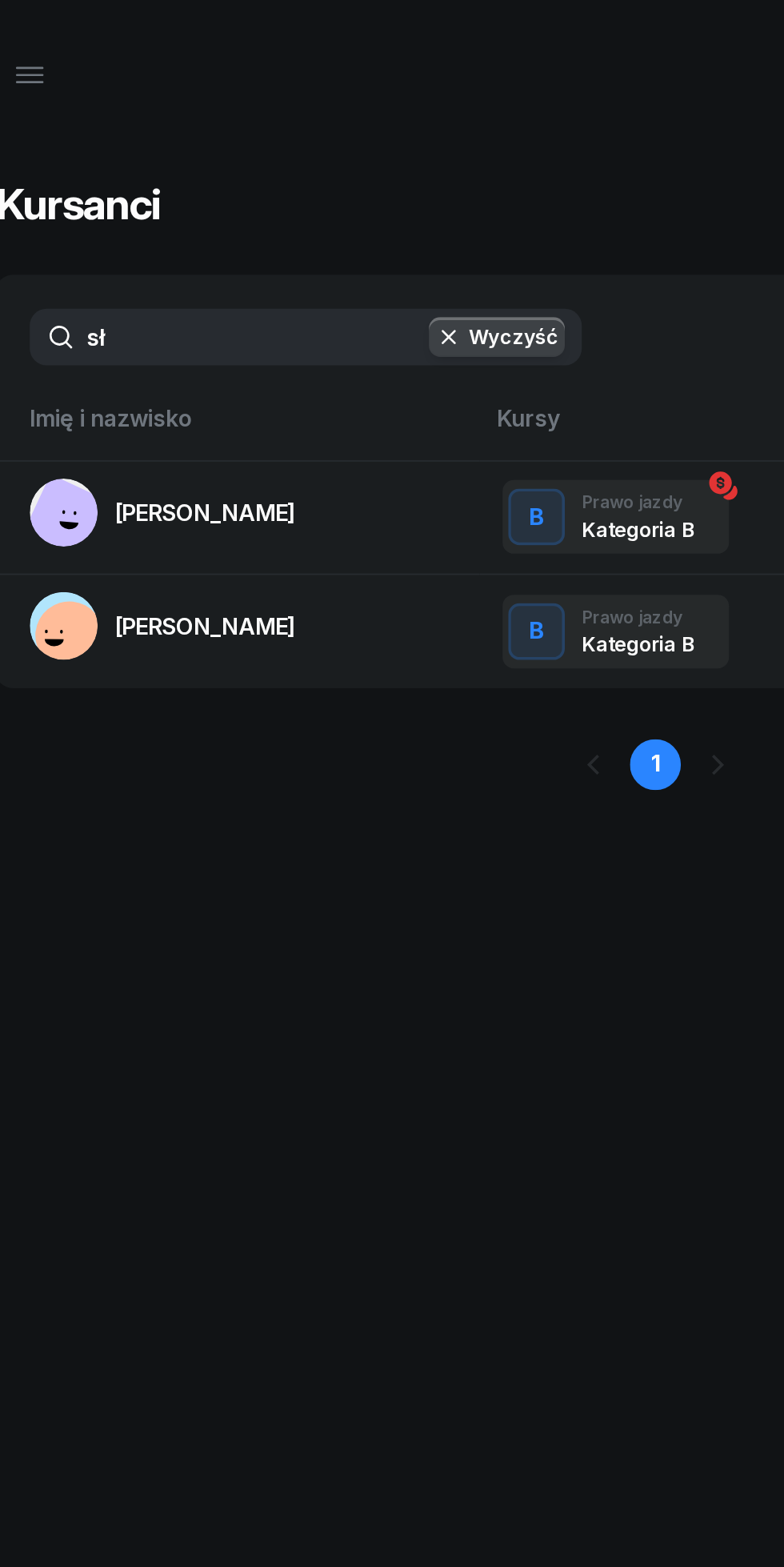
type input "sł"
click at [189, 370] on link "[PERSON_NAME]" at bounding box center [114, 354] width 151 height 39
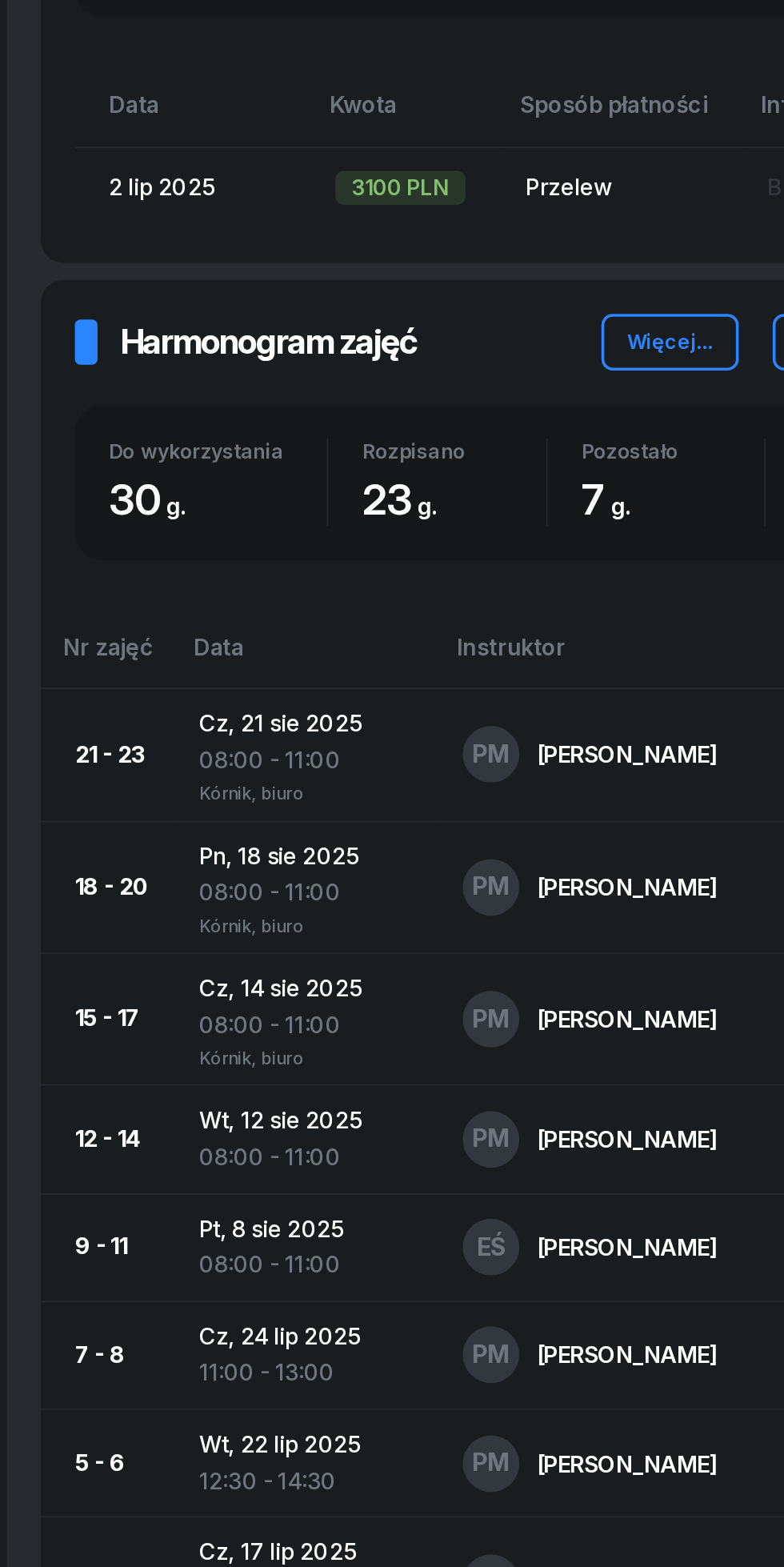
scroll to position [367, 0]
